Goal: Task Accomplishment & Management: Manage account settings

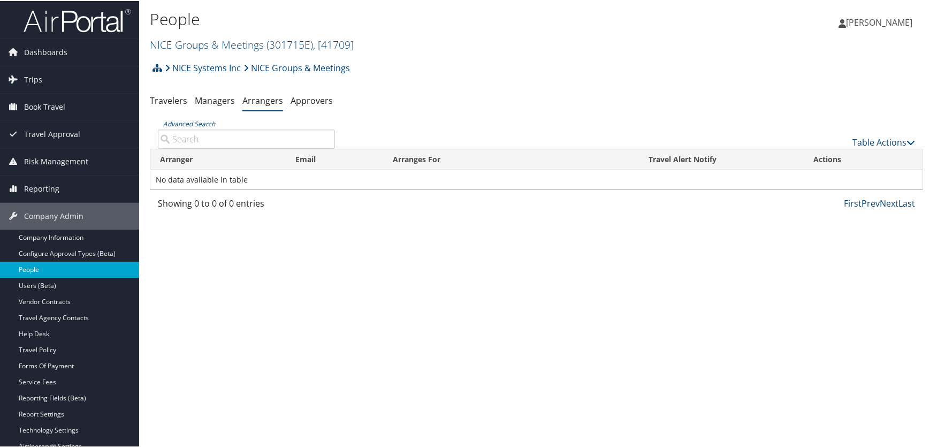
click at [28, 262] on link "People" at bounding box center [69, 269] width 139 height 16
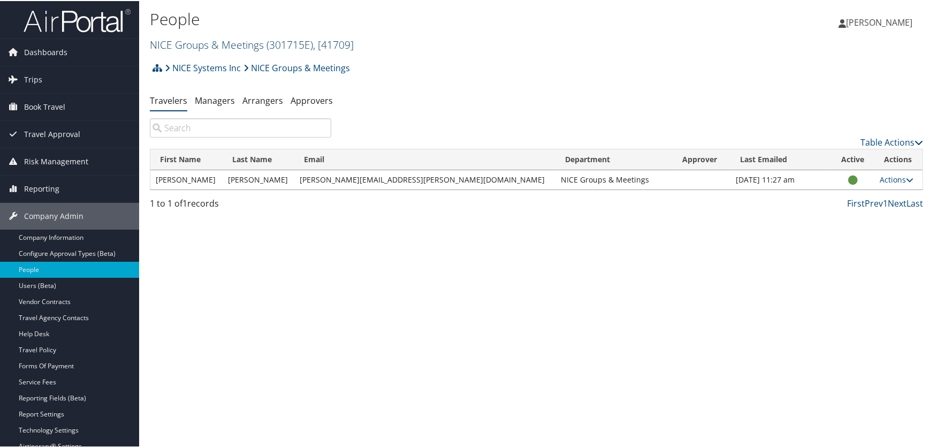
click at [211, 47] on link "NICE Groups & Meetings ( 301715E ) , [ 41709 ]" at bounding box center [252, 43] width 204 height 14
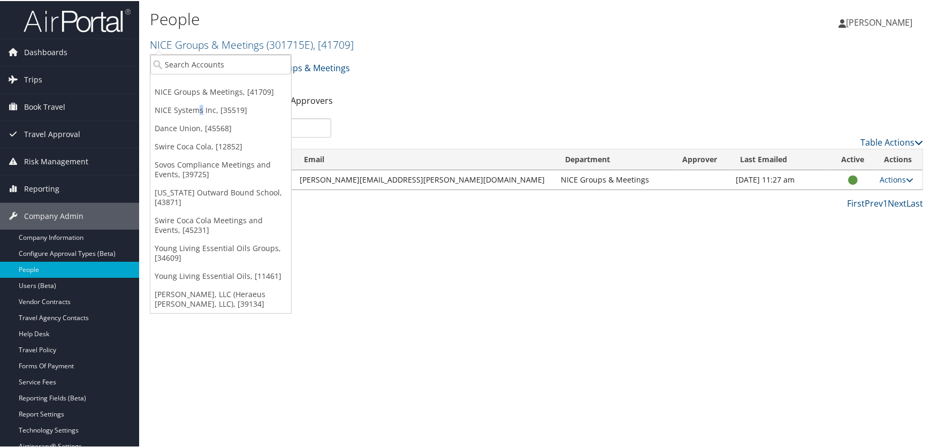
click at [200, 110] on link "NICE Systems Inc, [35519]" at bounding box center [220, 109] width 141 height 18
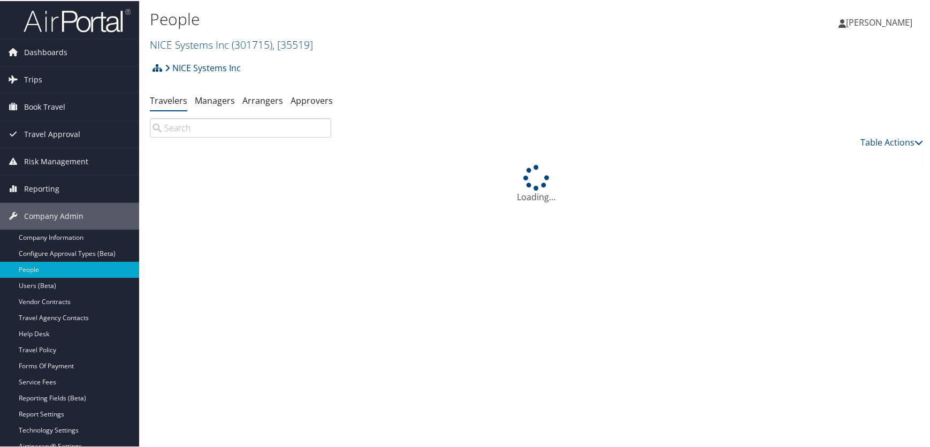
click at [240, 128] on input "search" at bounding box center [240, 126] width 181 height 19
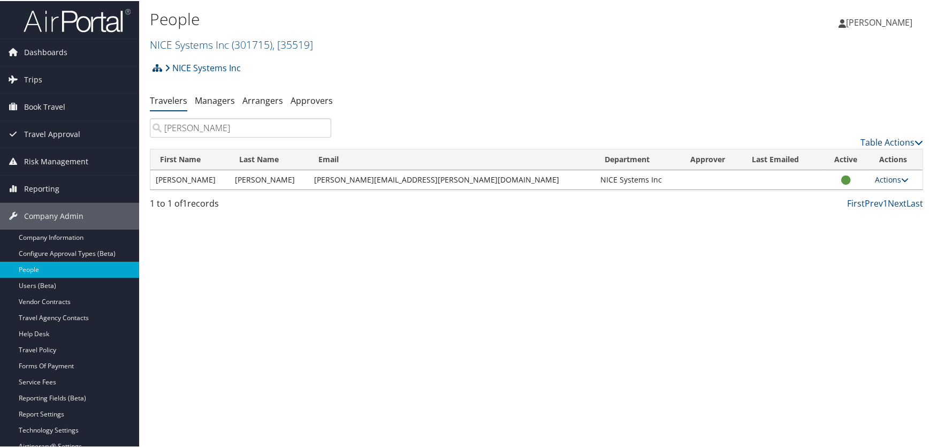
type input "HETHERINGTON"
click at [886, 180] on link "Actions" at bounding box center [892, 178] width 34 height 10
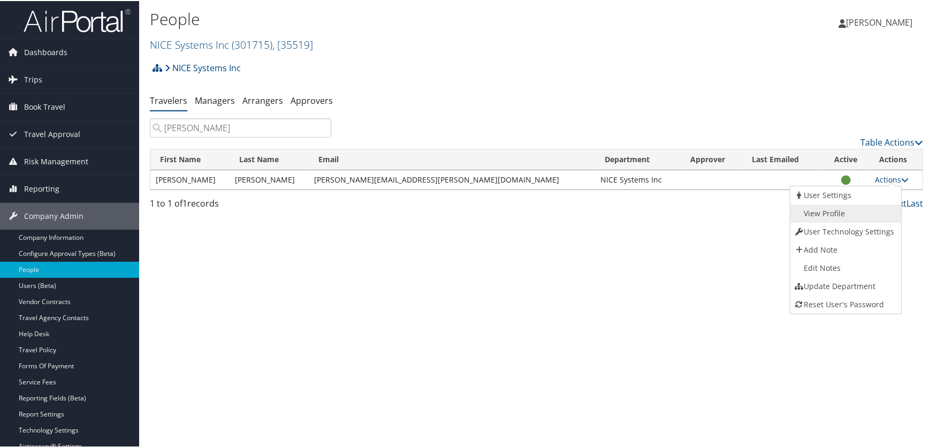
click at [838, 211] on link "View Profile" at bounding box center [845, 212] width 109 height 18
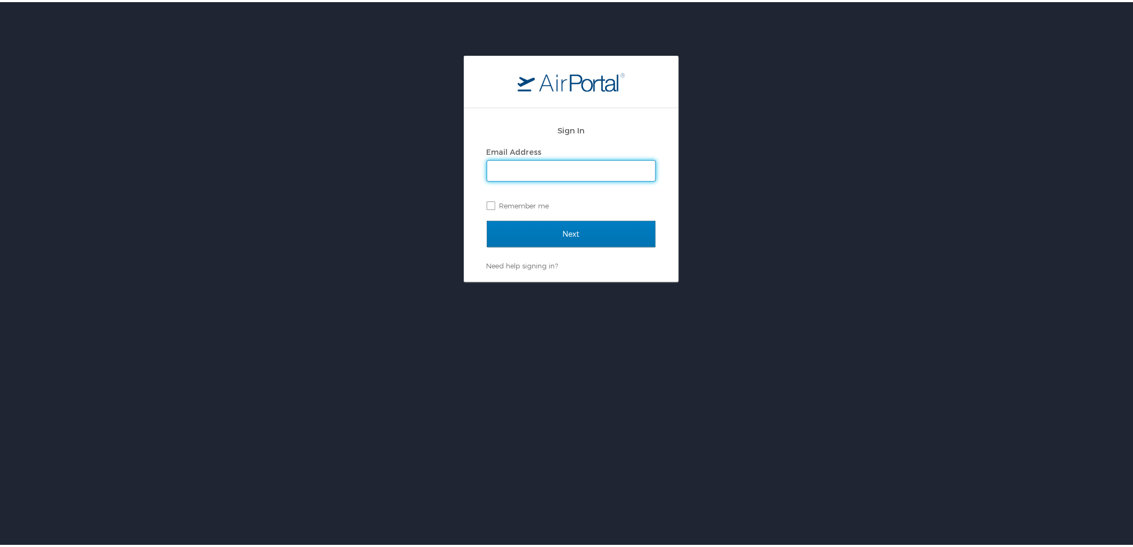
click at [554, 171] on input "Email Address" at bounding box center [571, 168] width 168 height 20
type input "[PERSON_NAME][EMAIL_ADDRESS][PERSON_NAME][DOMAIN_NAME]"
click at [561, 229] on input "Next" at bounding box center [571, 231] width 169 height 27
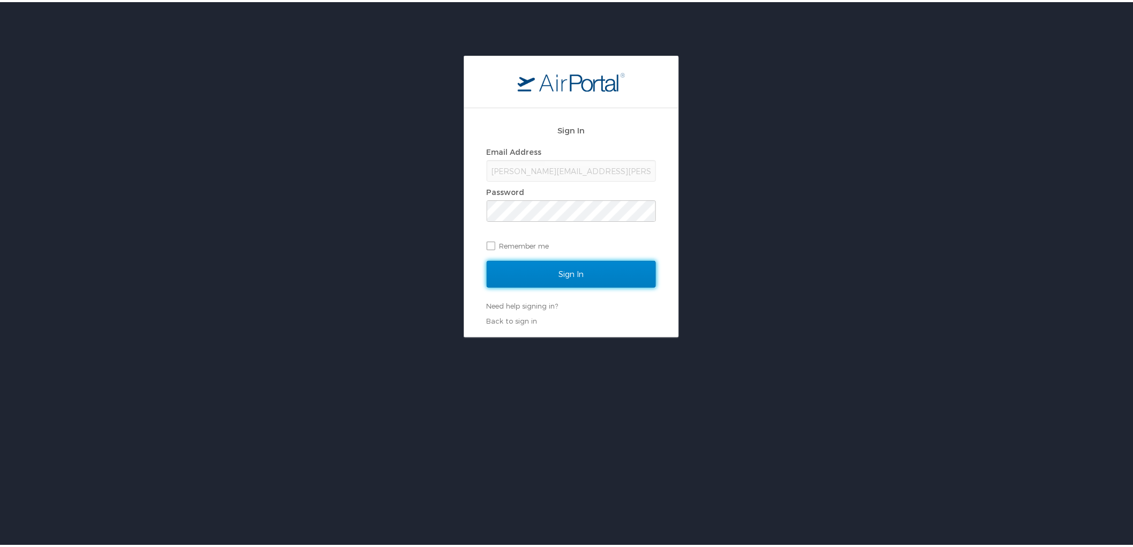
click at [558, 268] on input "Sign In" at bounding box center [571, 272] width 169 height 27
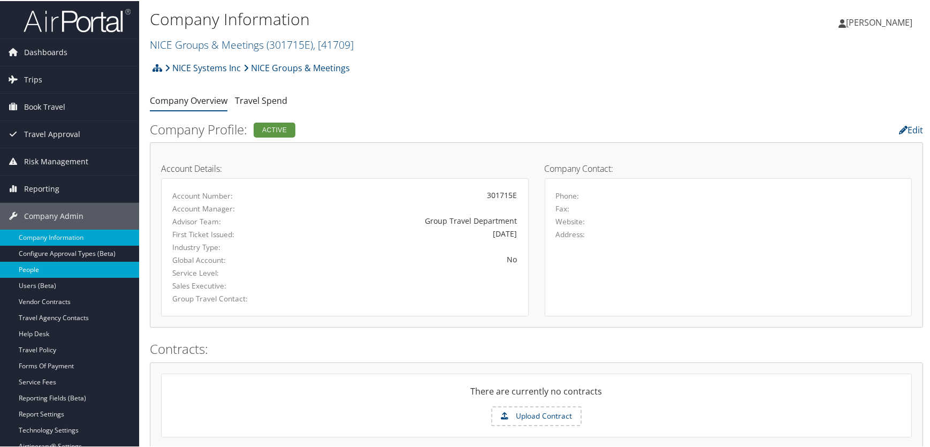
click at [37, 267] on link "People" at bounding box center [69, 269] width 139 height 16
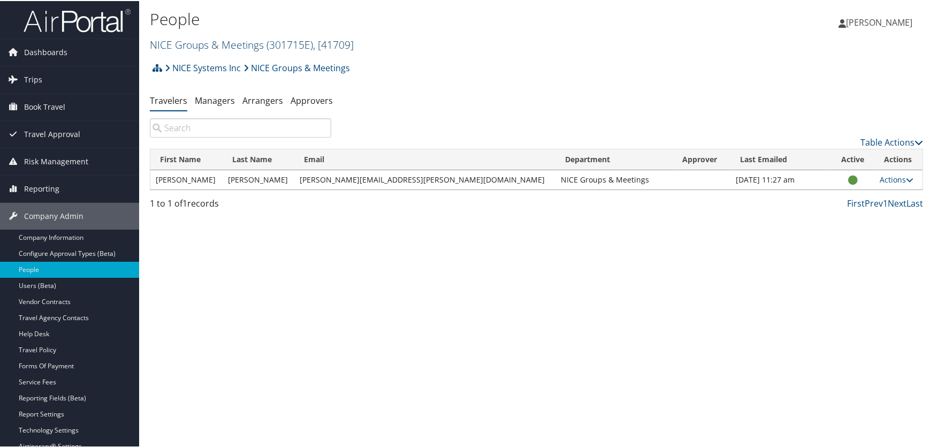
click at [225, 42] on link "NICE Groups & Meetings ( 301715E ) , [ 41709 ]" at bounding box center [252, 43] width 204 height 14
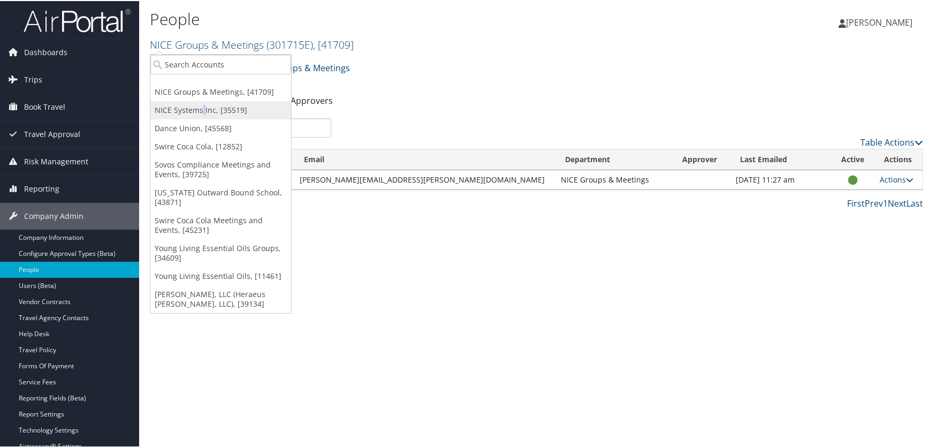
click at [203, 107] on link "NICE Systems Inc, [35519]" at bounding box center [220, 109] width 141 height 18
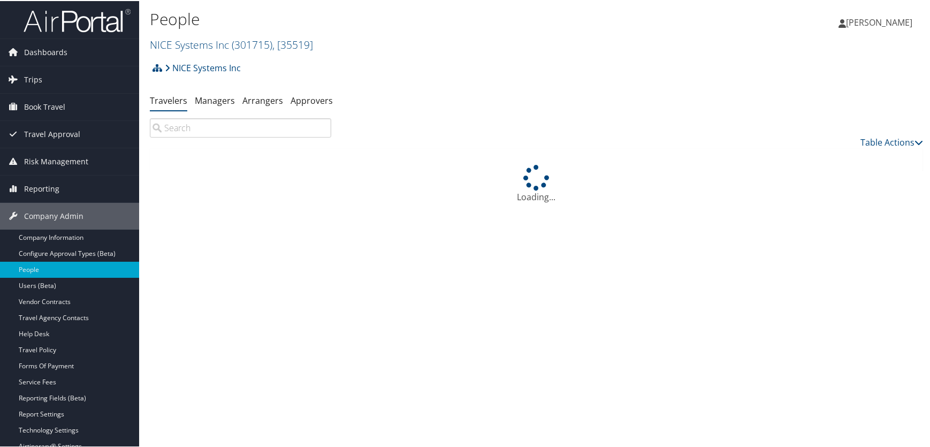
click at [247, 130] on input "search" at bounding box center [240, 126] width 181 height 19
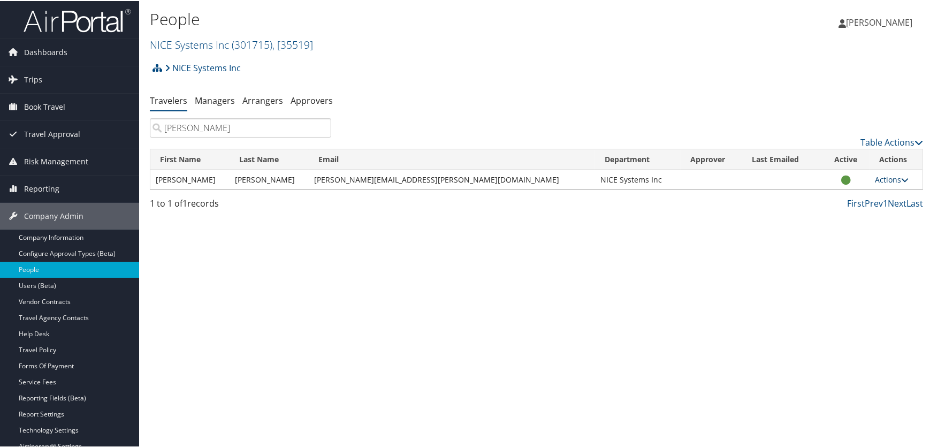
type input "[PERSON_NAME]"
click at [878, 177] on link "Actions" at bounding box center [892, 178] width 34 height 10
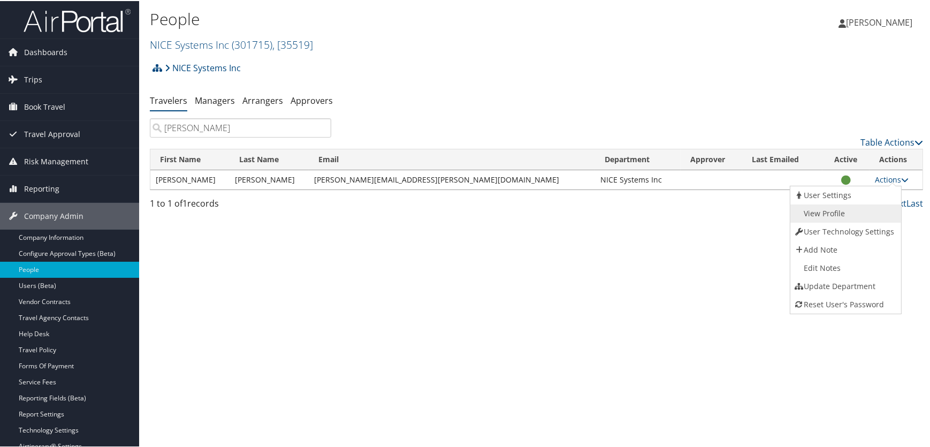
click at [830, 214] on link "View Profile" at bounding box center [845, 212] width 109 height 18
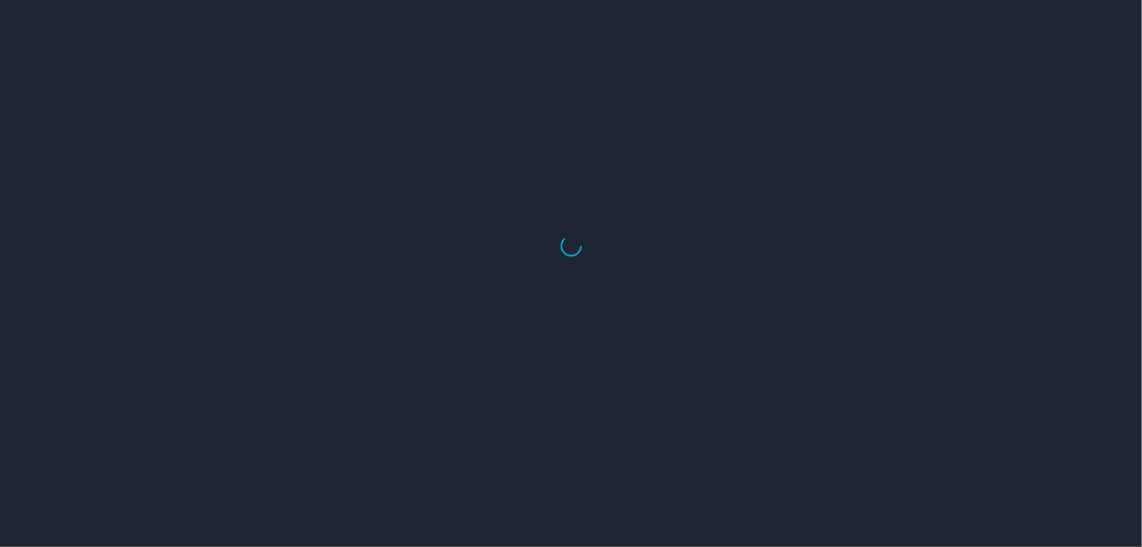
select select "US"
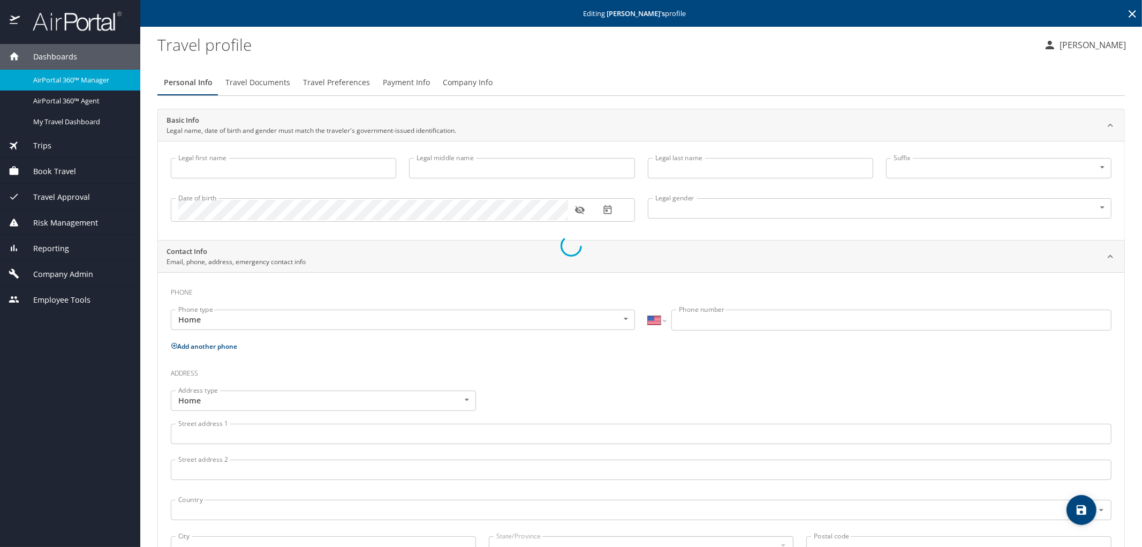
type input "[PERSON_NAME]"
type input "C"
type input "[PERSON_NAME]"
type input "Male"
type input "Jacqueline S"
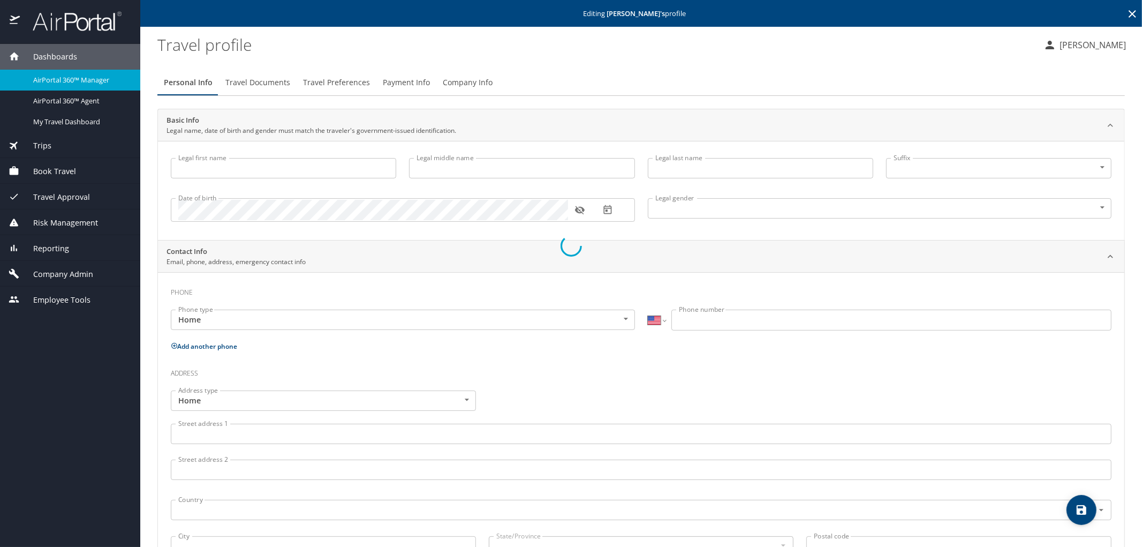
type input "[PERSON_NAME]"
select select "IN"
type input "77443 887"
select select "US"
select select "BR"
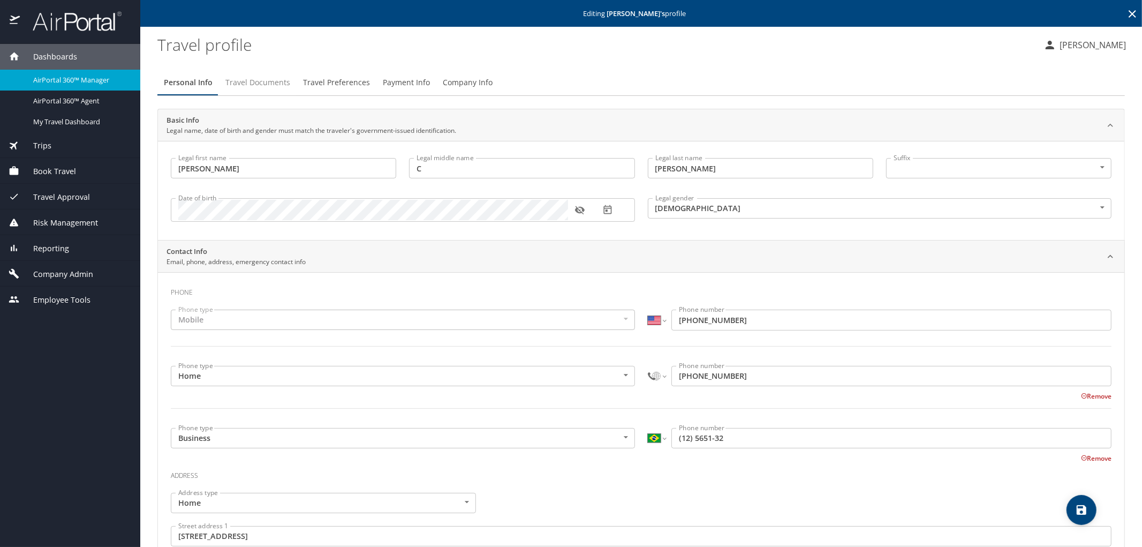
click at [253, 83] on span "Travel Documents" at bounding box center [257, 82] width 65 height 13
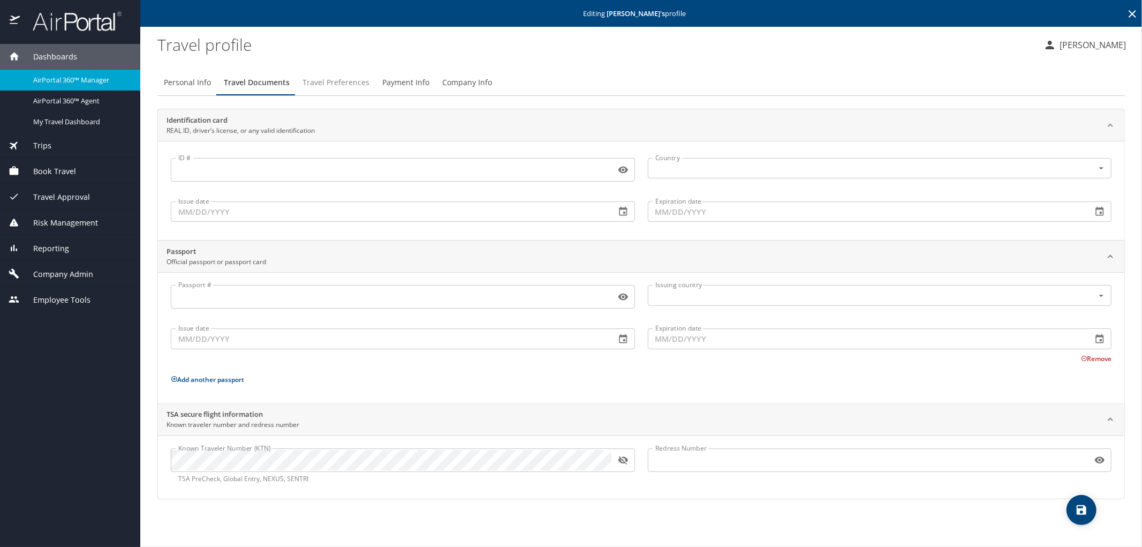
click at [339, 80] on span "Travel Preferences" at bounding box center [335, 82] width 67 height 13
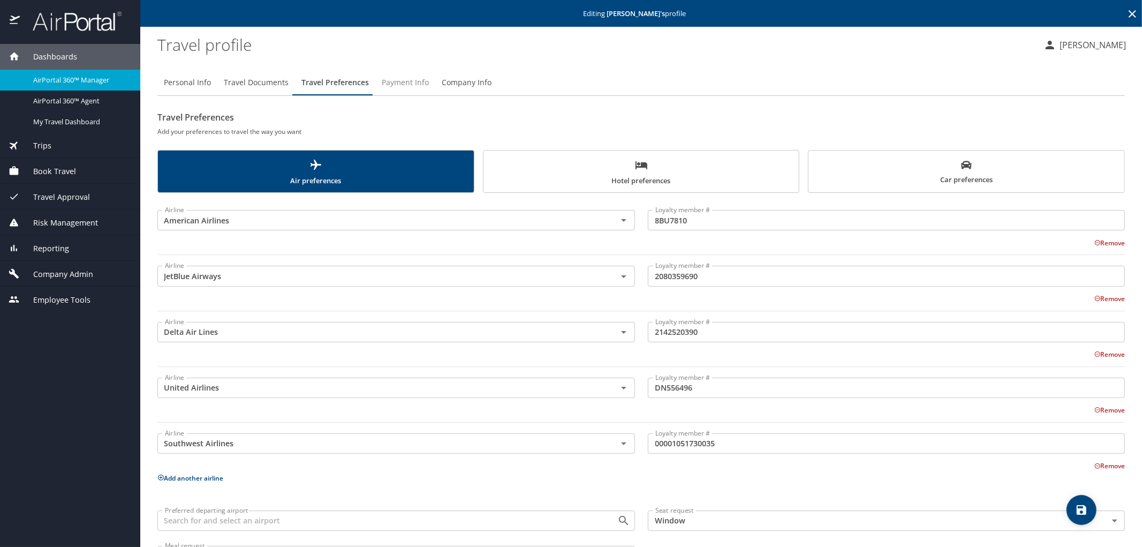
click at [392, 85] on span "Payment Info" at bounding box center [405, 82] width 47 height 13
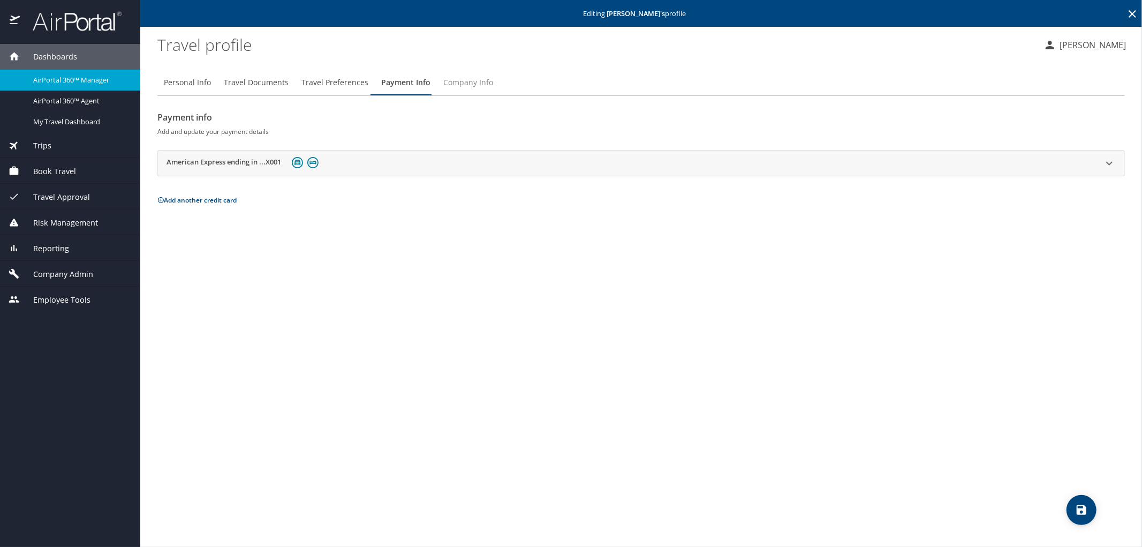
click at [468, 77] on span "Company Info" at bounding box center [468, 82] width 50 height 13
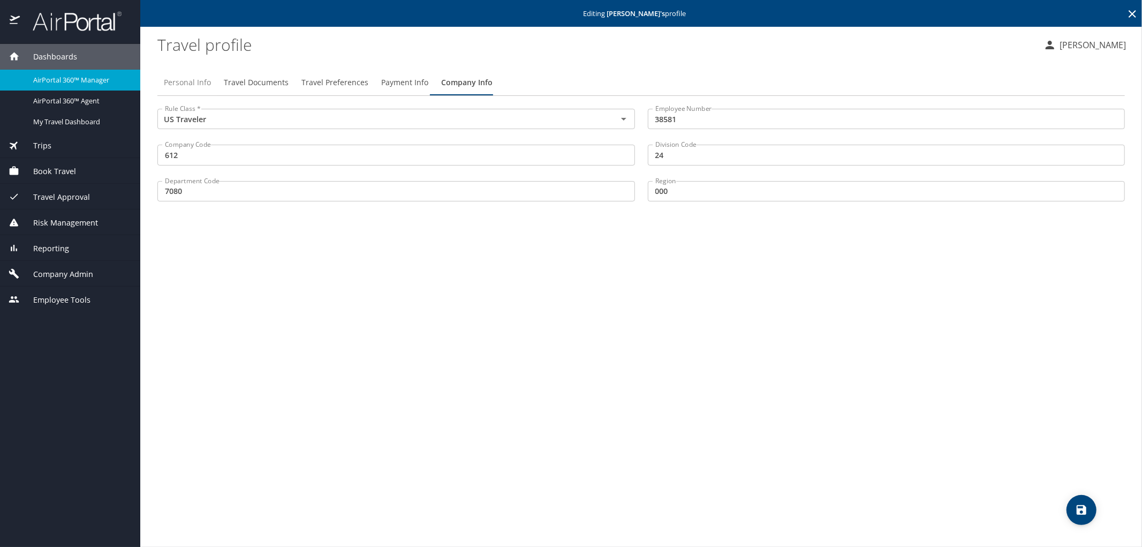
click at [171, 80] on span "Personal Info" at bounding box center [187, 82] width 47 height 13
select select "US"
select select "BR"
select select "IN"
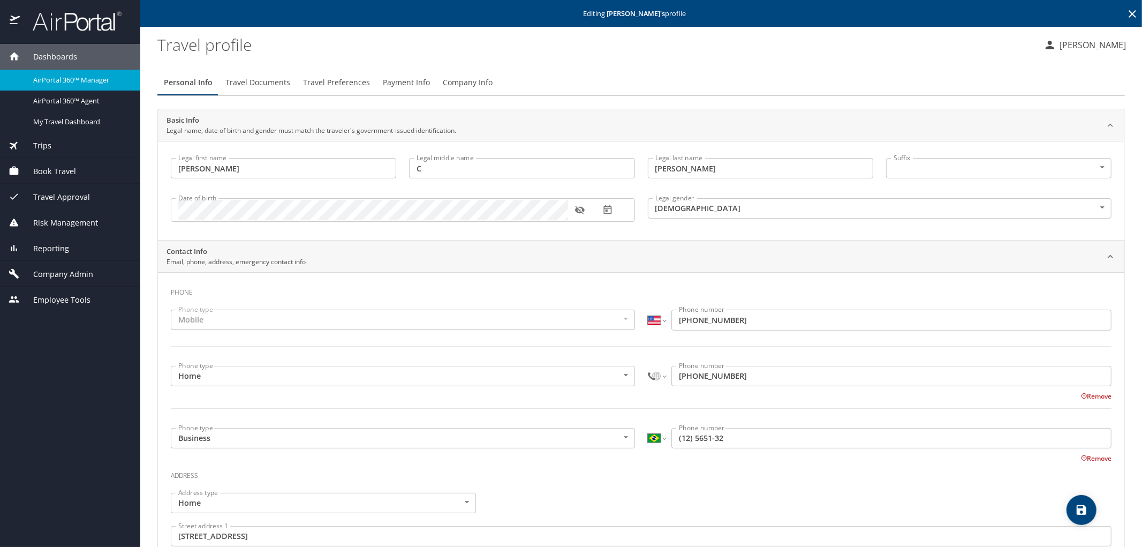
click at [468, 84] on span "Company Info" at bounding box center [468, 82] width 50 height 13
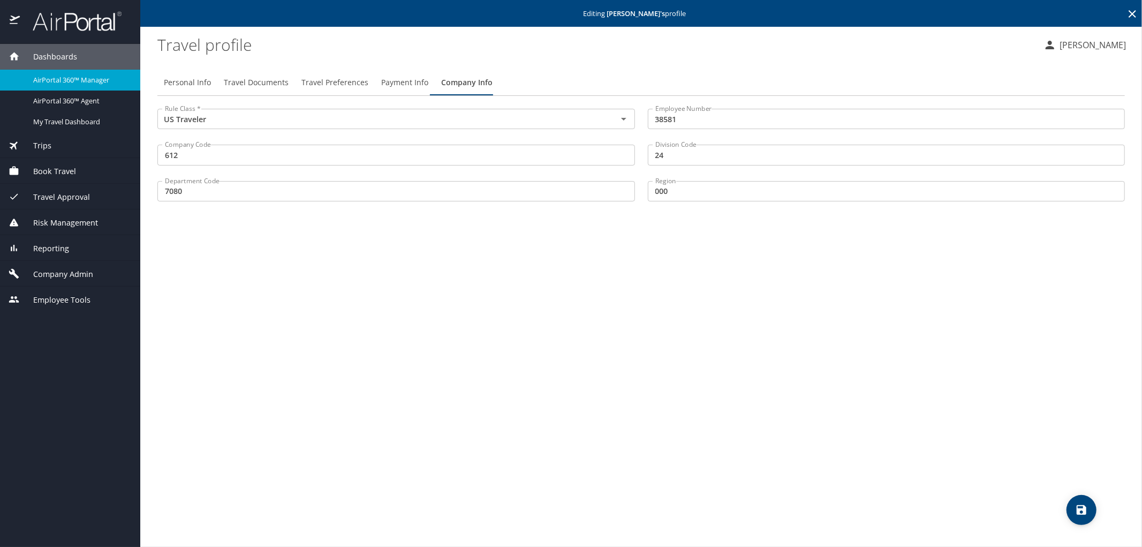
click at [398, 81] on span "Payment Info" at bounding box center [404, 82] width 47 height 13
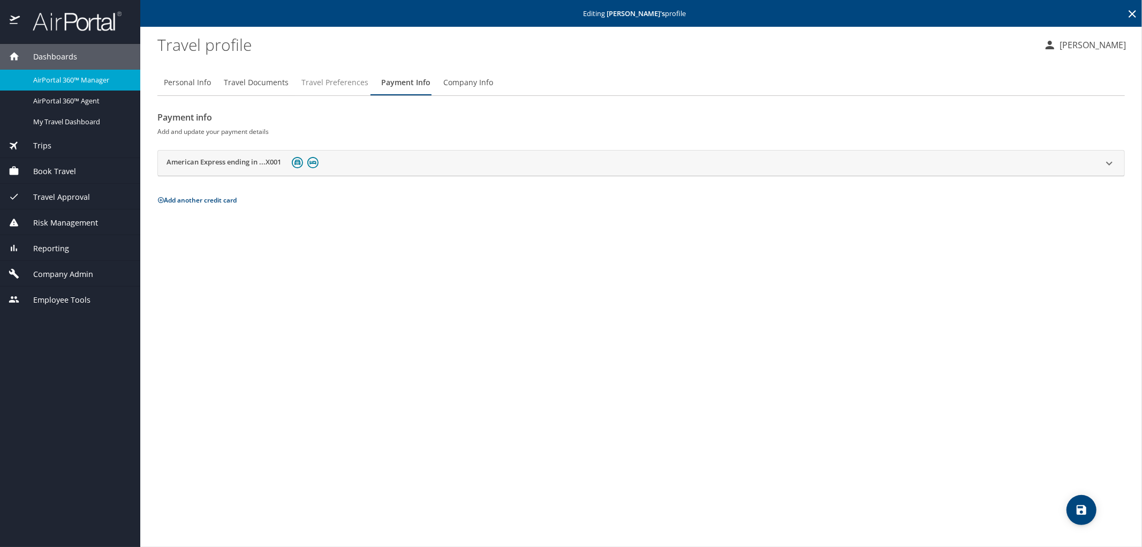
click at [339, 79] on span "Travel Preferences" at bounding box center [334, 82] width 67 height 13
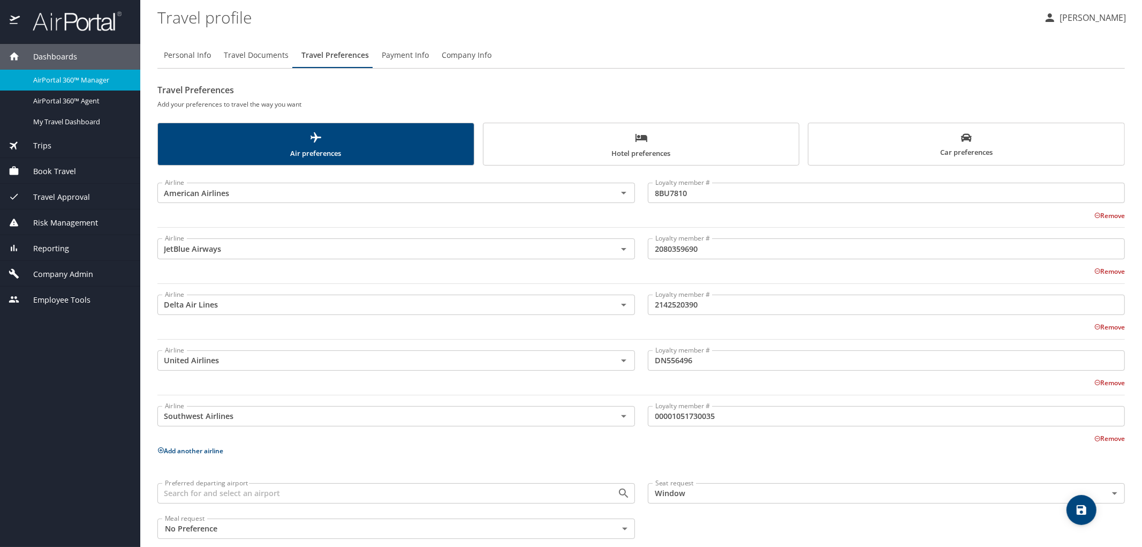
scroll to position [42, 0]
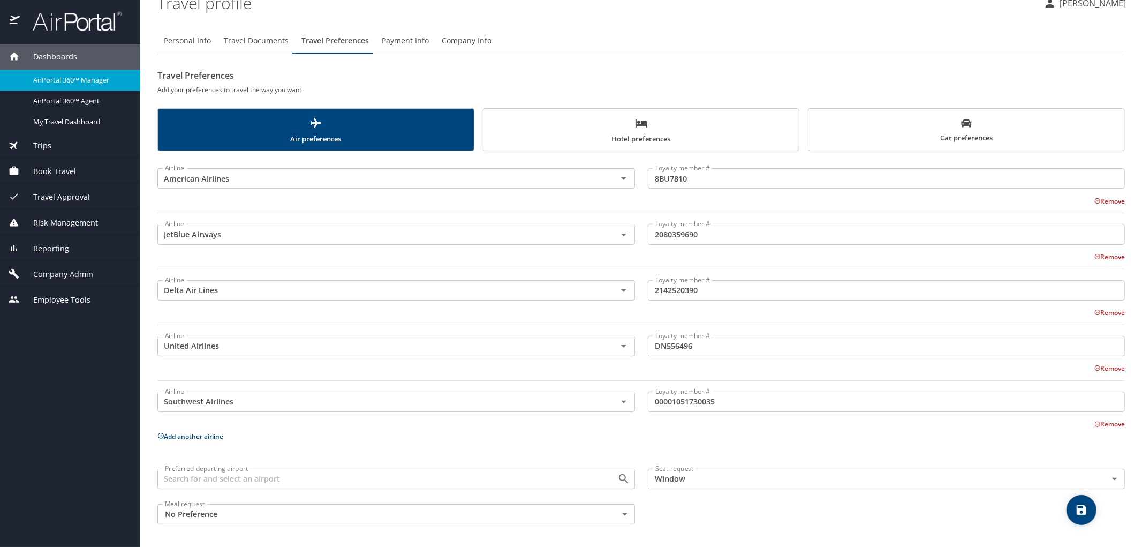
click at [247, 33] on button "Travel Documents" at bounding box center [256, 41] width 78 height 26
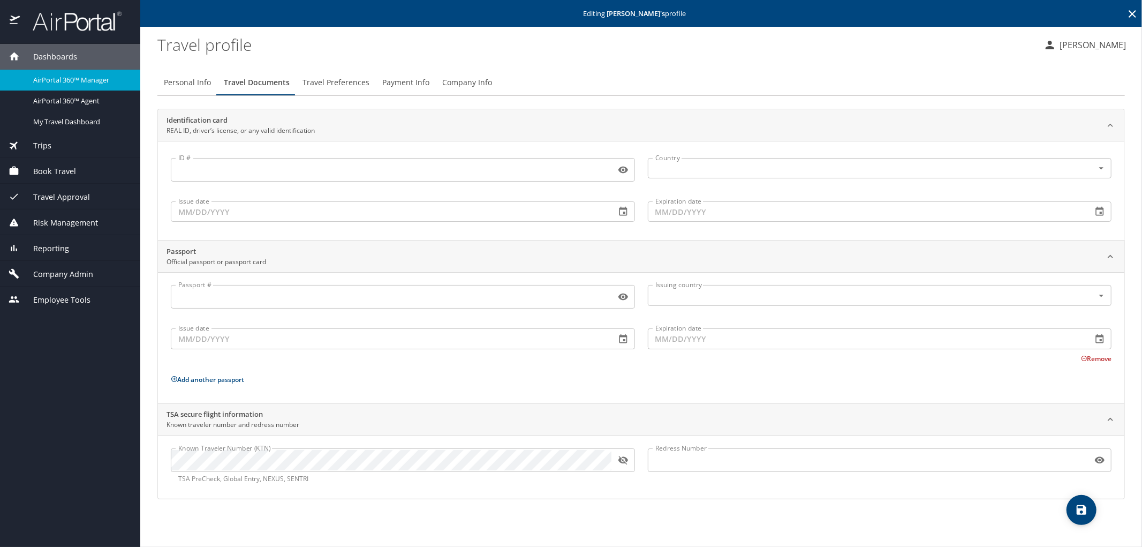
scroll to position [0, 0]
